Goal: Find contact information: Find contact information

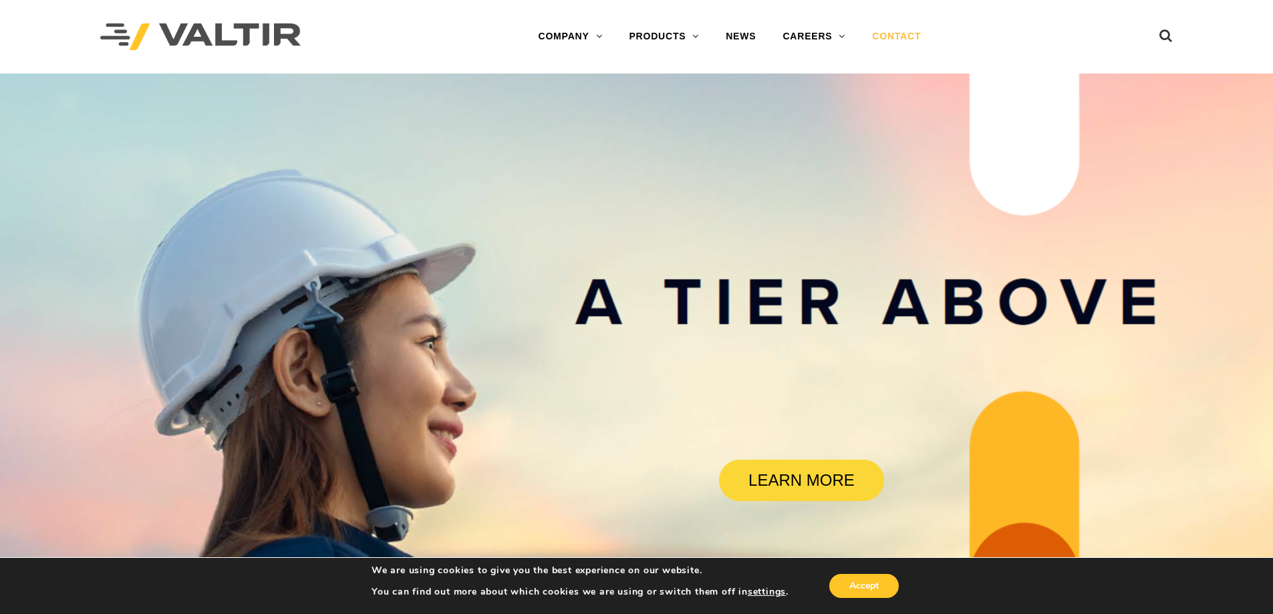
click at [908, 35] on link "CONTACT" at bounding box center [897, 36] width 76 height 27
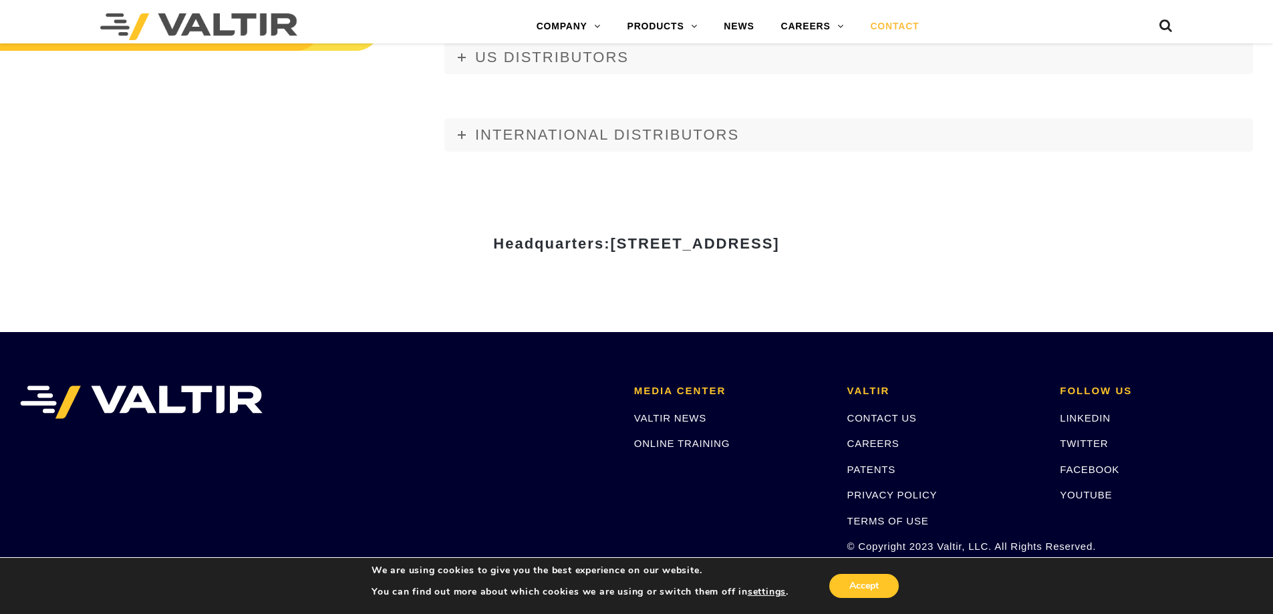
scroll to position [1805, 0]
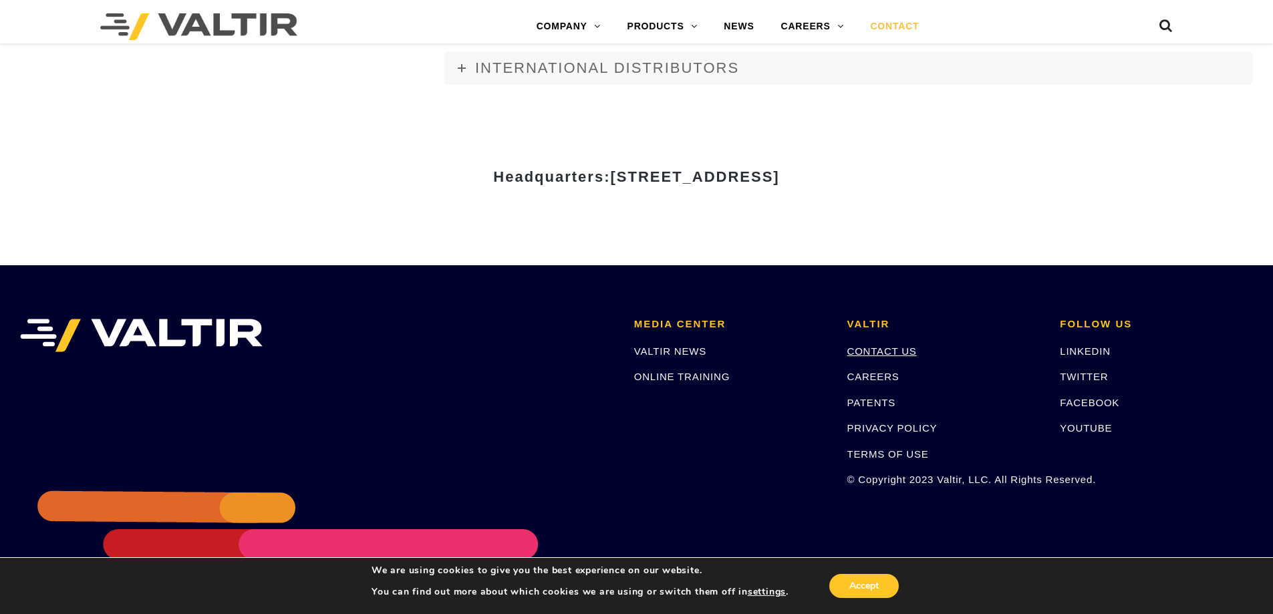
click at [864, 350] on link "CONTACT US" at bounding box center [883, 351] width 70 height 11
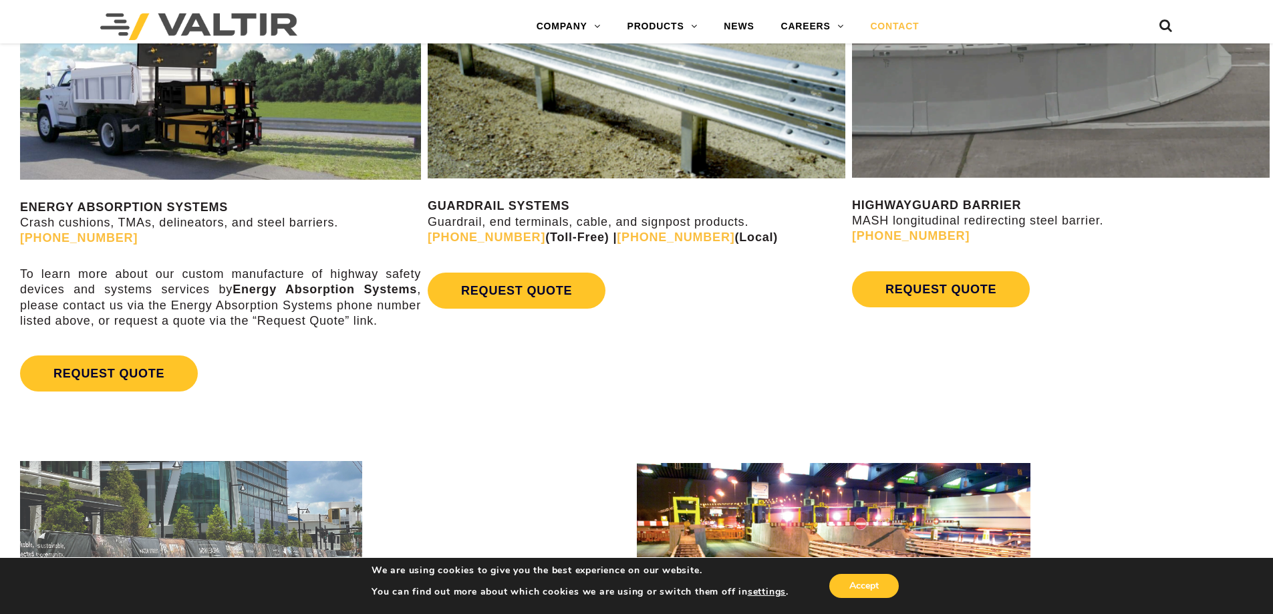
scroll to position [787, 0]
